Goal: Task Accomplishment & Management: Complete application form

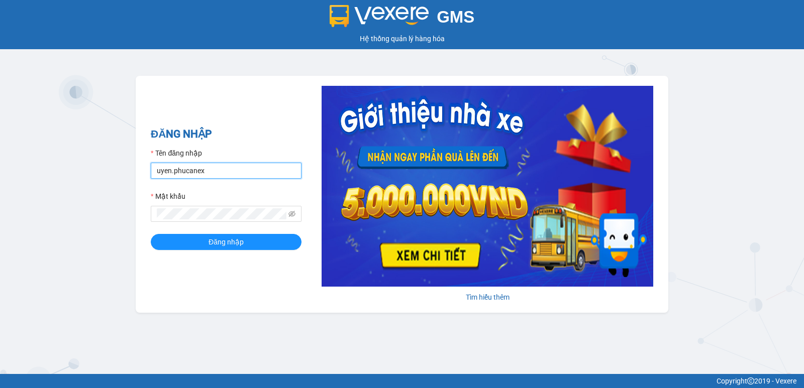
drag, startPoint x: 180, startPoint y: 173, endPoint x: 127, endPoint y: 178, distance: 53.0
click at [127, 178] on div "GMS Hệ thống quản lý hàng hóa ĐĂNG NHẬP Tên đăng nhập uyen.phucanex Mật khẩu Đă…" at bounding box center [402, 187] width 804 height 374
type input "huong.phucanex"
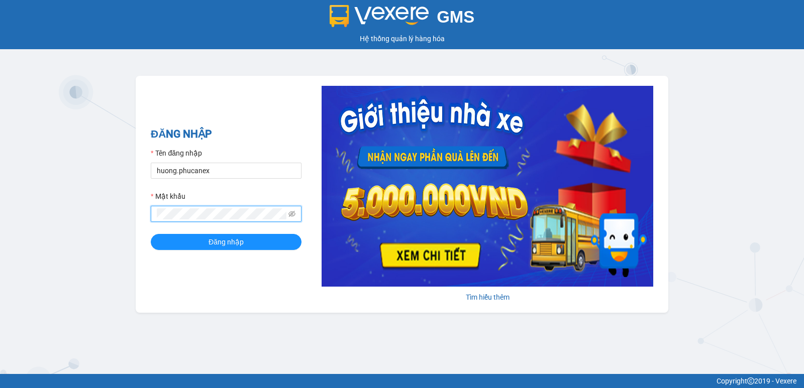
click at [112, 224] on div "GMS Hệ thống quản lý hàng hóa ĐĂNG NHẬP Tên đăng nhập huong.phucanex Mật khẩu Đ…" at bounding box center [402, 187] width 804 height 374
click at [151, 234] on button "Đăng nhập" at bounding box center [226, 242] width 151 height 16
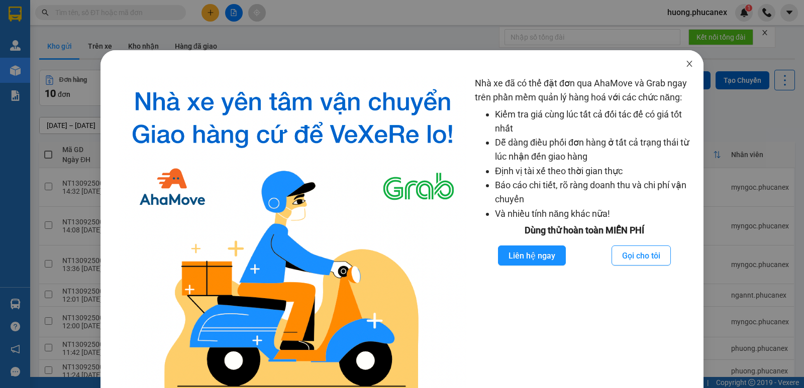
click at [683, 68] on span "Close" at bounding box center [689, 64] width 28 height 28
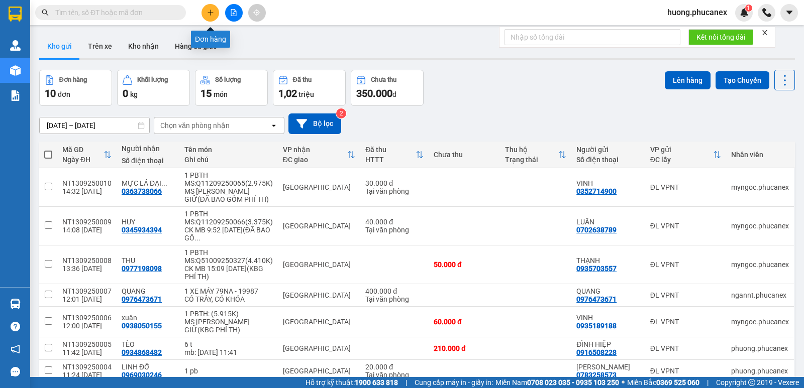
click at [212, 16] on icon "plus" at bounding box center [210, 12] width 7 height 7
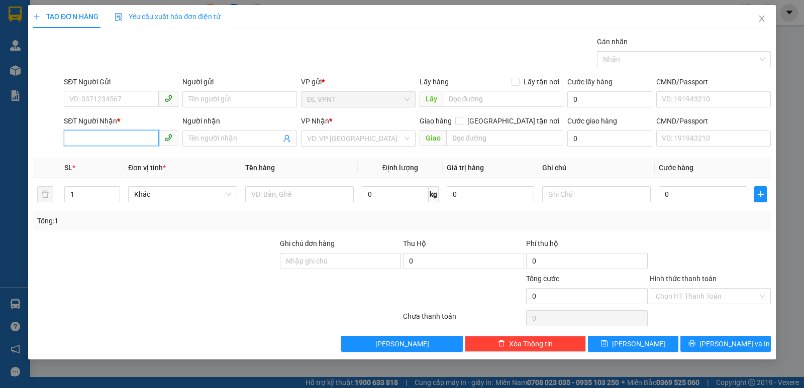
click at [138, 142] on input "SĐT Người Nhận *" at bounding box center [111, 138] width 95 height 16
click at [118, 163] on div "0901773885 - TRƯỜNG" at bounding box center [121, 158] width 102 height 11
type input "0901773885"
type input "TRƯỜNG"
type input "0901773885"
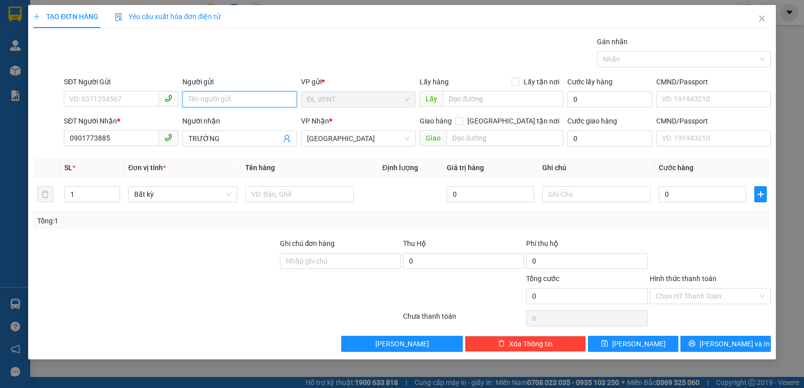
click at [229, 98] on input "Người gửi" at bounding box center [239, 99] width 115 height 16
paste input "ạ"
type input "thạnh"
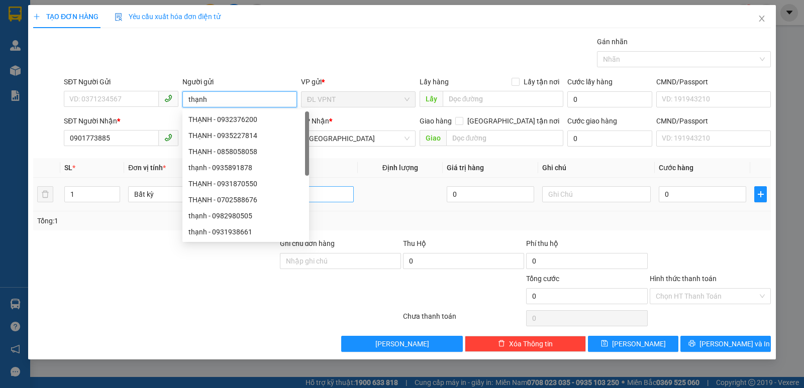
click at [269, 193] on div "THẠNH - 0702588676" at bounding box center [245, 200] width 127 height 16
type input "0702588676"
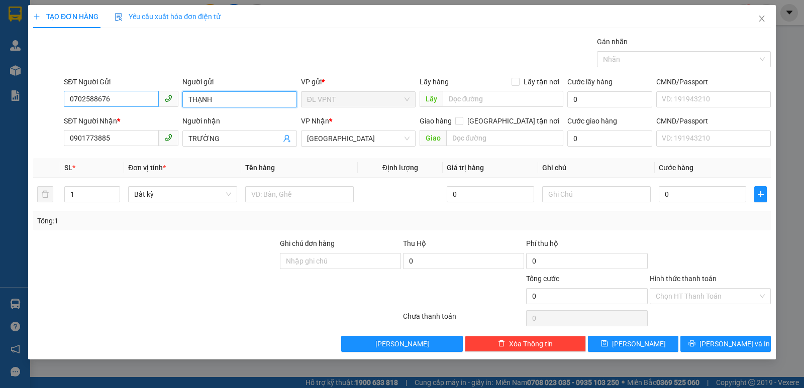
type input "THẠNH"
drag, startPoint x: 123, startPoint y: 98, endPoint x: 1, endPoint y: 112, distance: 122.3
click at [15, 111] on div "TẠO ĐƠN HÀNG Yêu cầu xuất hóa đơn điện tử Transit Pickup Surcharge Ids Transit …" at bounding box center [402, 194] width 804 height 388
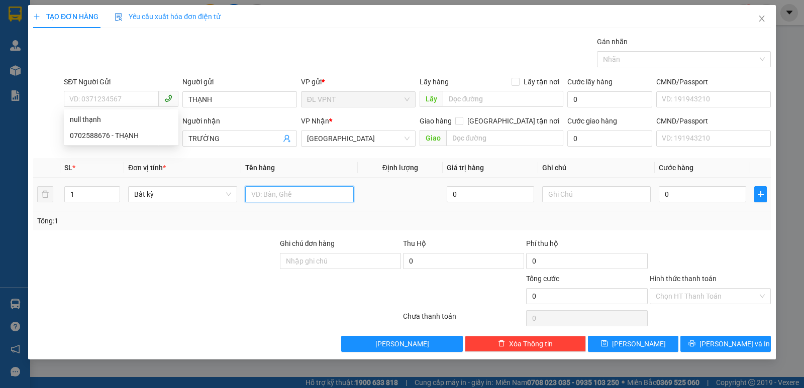
click at [319, 202] on input "text" at bounding box center [299, 194] width 109 height 16
type input "1 T"
click at [694, 190] on input "0" at bounding box center [702, 194] width 87 height 16
type input "320"
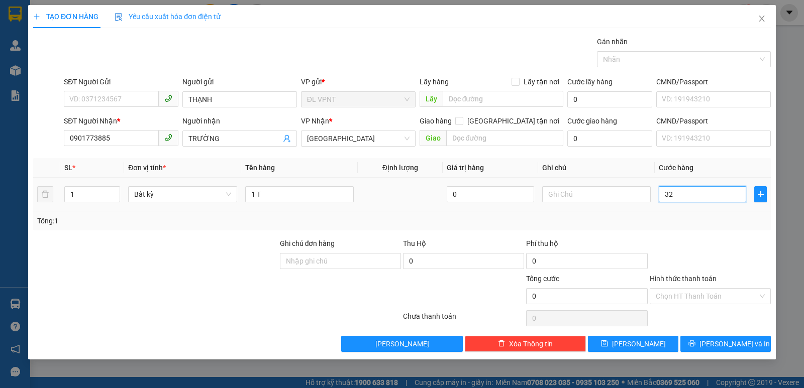
type input "320"
type input "32"
type input "3"
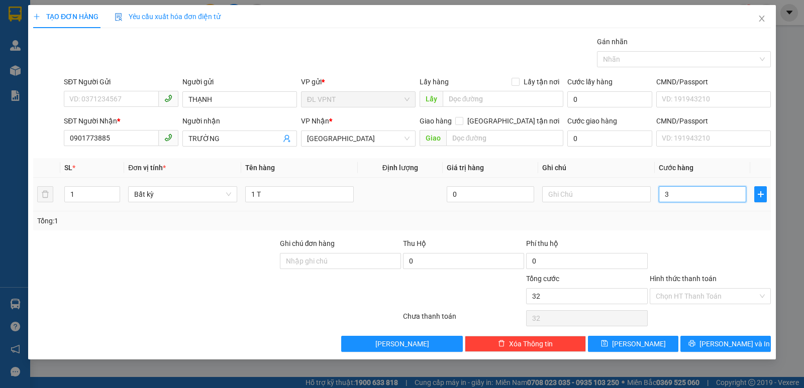
type input "3"
type input "30"
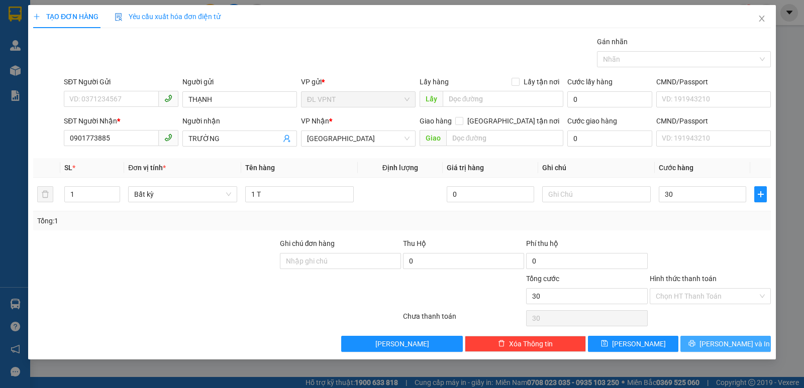
click at [743, 344] on span "[PERSON_NAME] và In" at bounding box center [734, 344] width 70 height 11
type input "30.000"
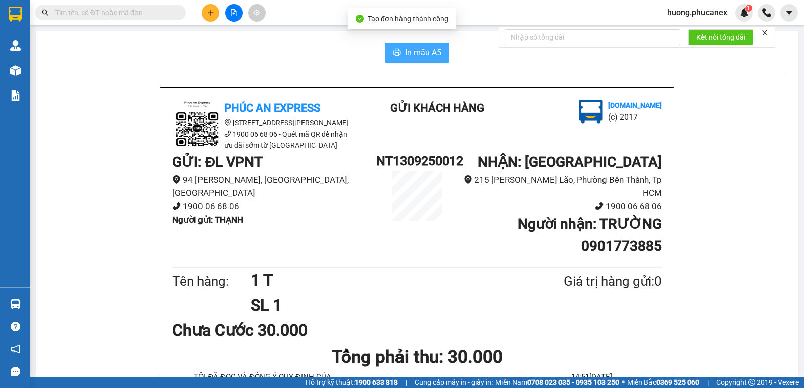
click at [433, 52] on span "In mẫu A5" at bounding box center [423, 52] width 36 height 13
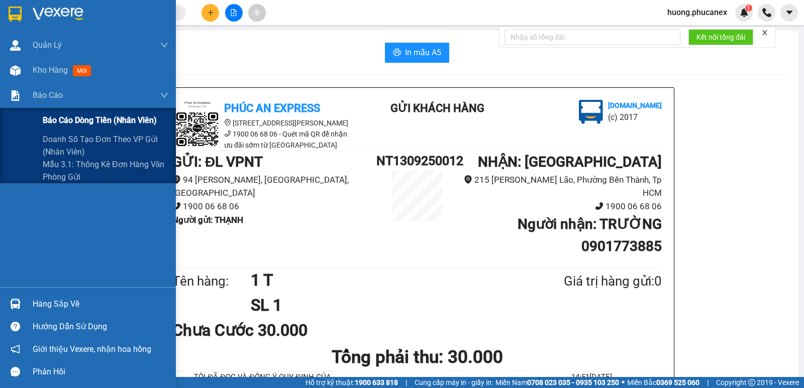
click at [77, 117] on span "Báo cáo dòng tiền (nhân viên)" at bounding box center [100, 120] width 114 height 13
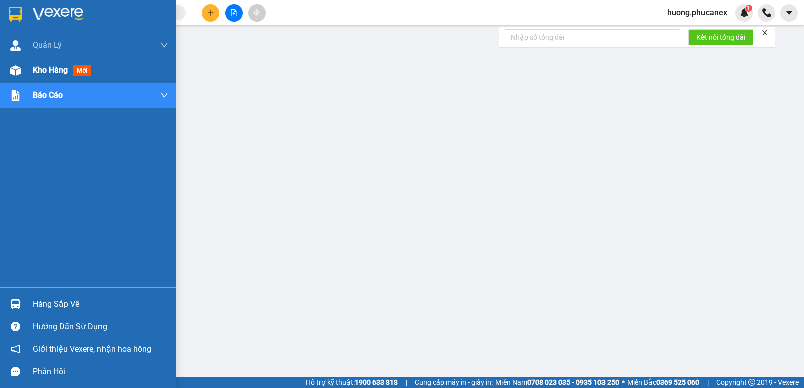
click at [71, 67] on div "Kho hàng mới" at bounding box center [64, 70] width 63 height 13
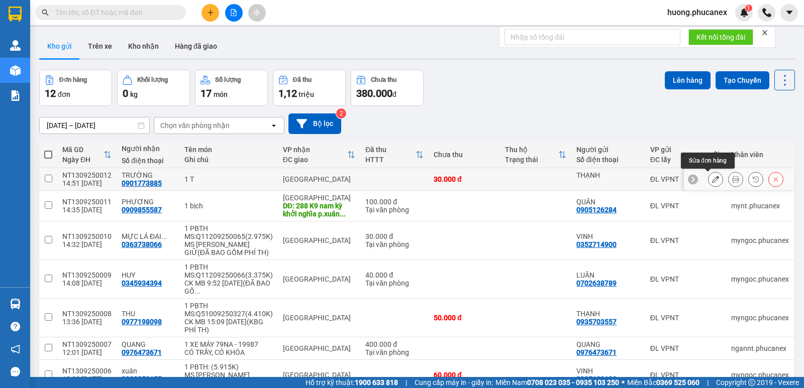
click at [712, 182] on button at bounding box center [715, 180] width 14 height 18
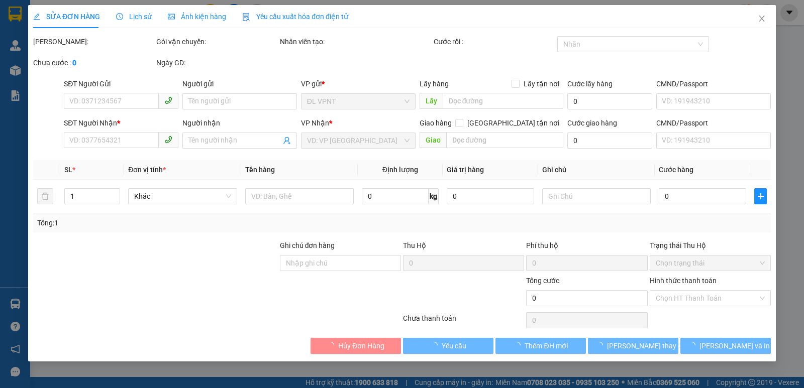
click at [575, 199] on div "SỬA ĐƠN HÀNG Lịch sử Ảnh kiện hàng Yêu cầu xuất hóa đơn điện tử Total Paid Fee …" at bounding box center [402, 194] width 804 height 388
type input "THẠNH"
type input "0901773885"
type input "TRƯỜNG"
type input "30.000"
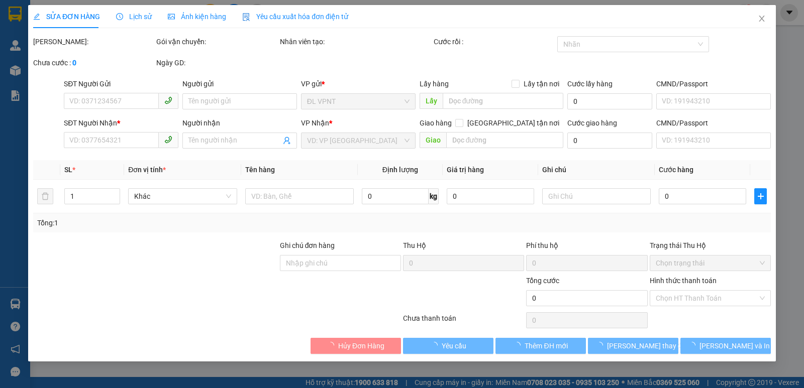
type input "30.000"
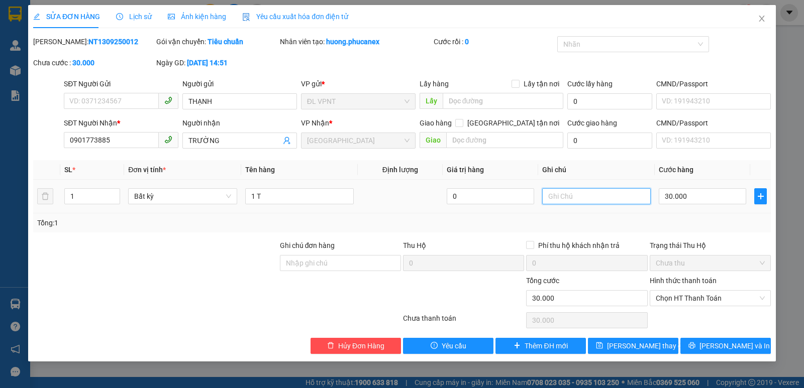
click at [573, 195] on input "text" at bounding box center [596, 196] width 109 height 16
paste input "ậ"
type input "quận 5"
drag, startPoint x: 637, startPoint y: 349, endPoint x: 484, endPoint y: 204, distance: 210.1
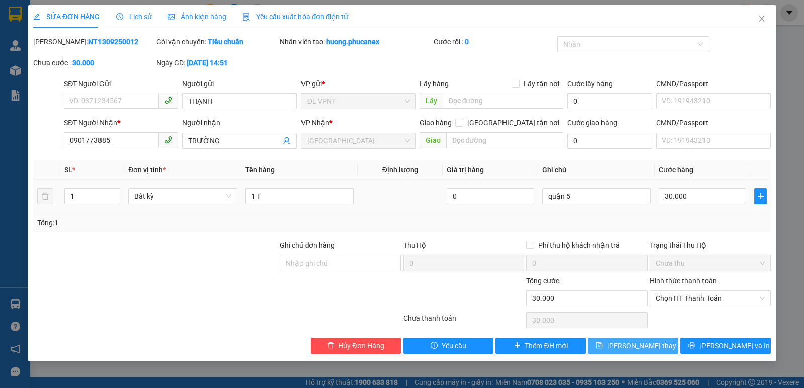
click at [638, 349] on span "[PERSON_NAME] thay đổi" at bounding box center [647, 346] width 80 height 11
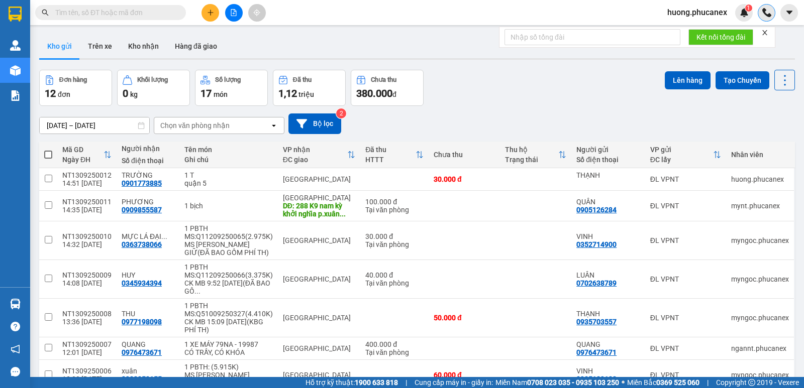
click at [761, 15] on div at bounding box center [767, 13] width 18 height 18
